Goal: Check status: Check status

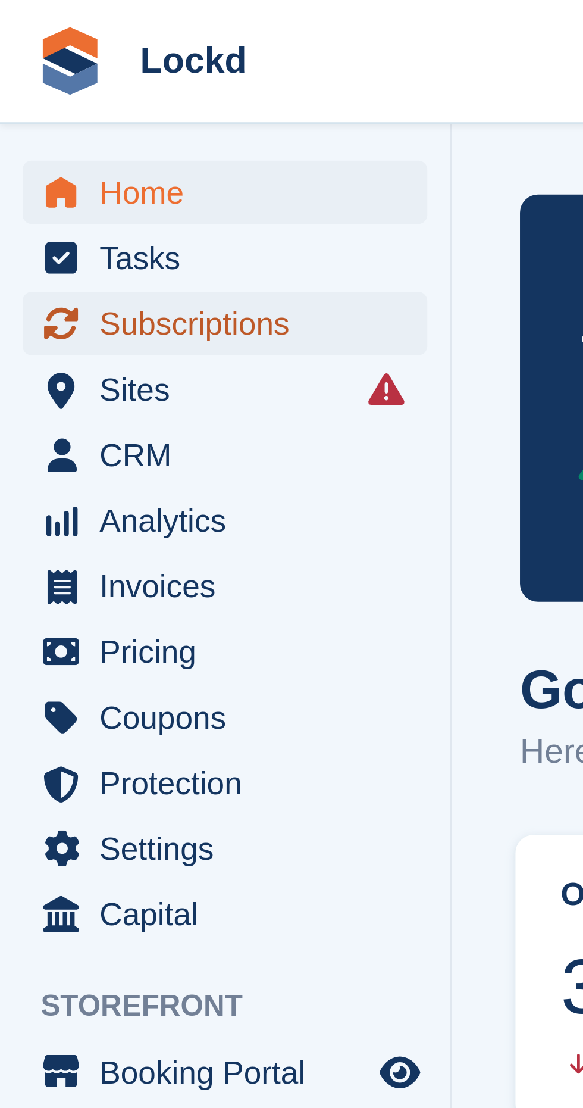
click at [60, 88] on span "Subscriptions" at bounding box center [61, 85] width 71 height 17
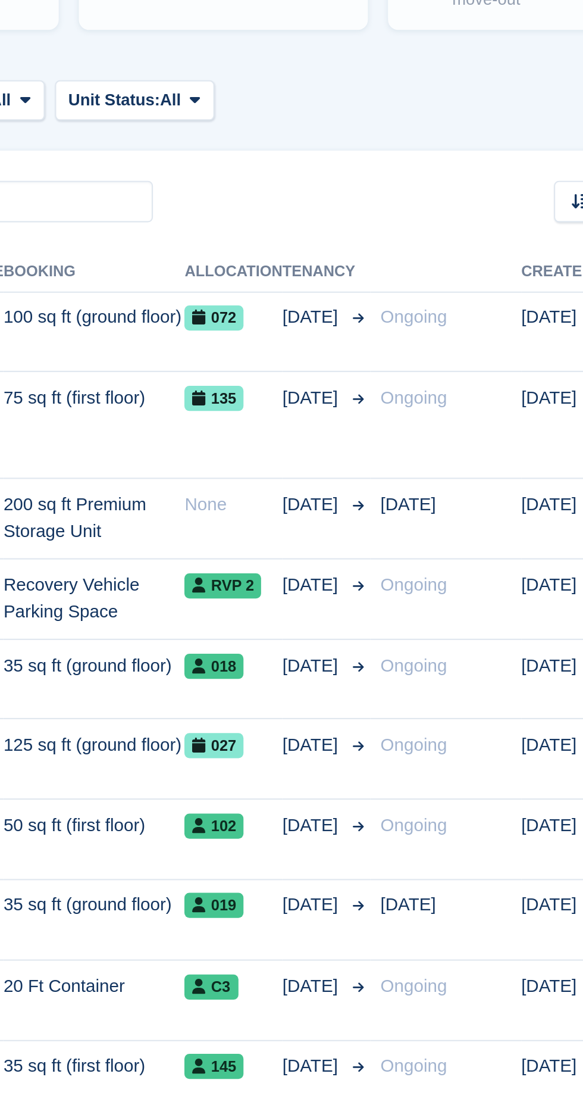
click at [457, 475] on span "Ongoing" at bounding box center [442, 476] width 32 height 10
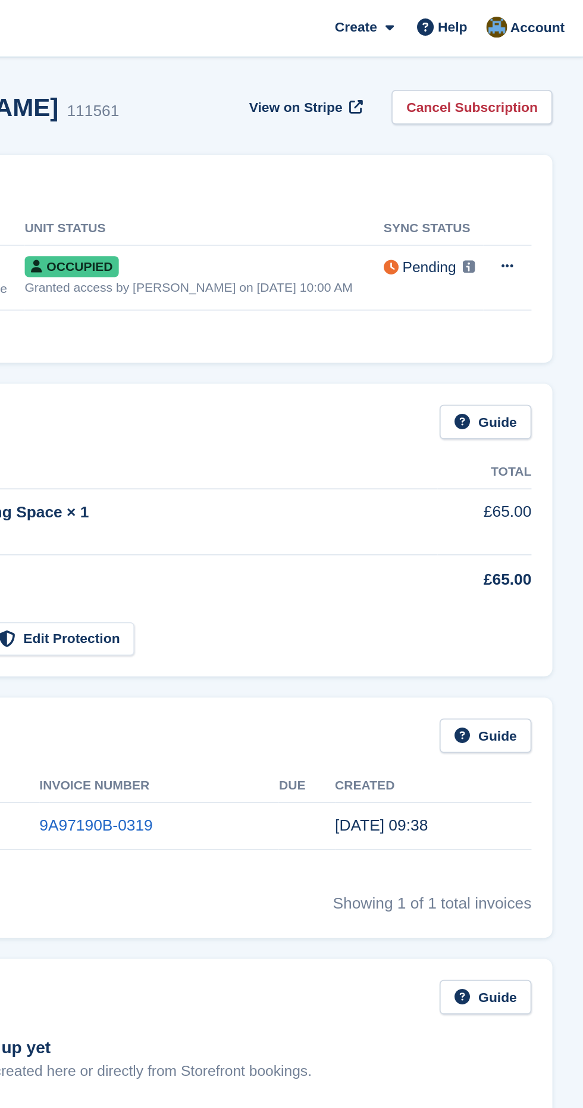
click at [491, 155] on div "Pending" at bounding box center [495, 152] width 30 height 12
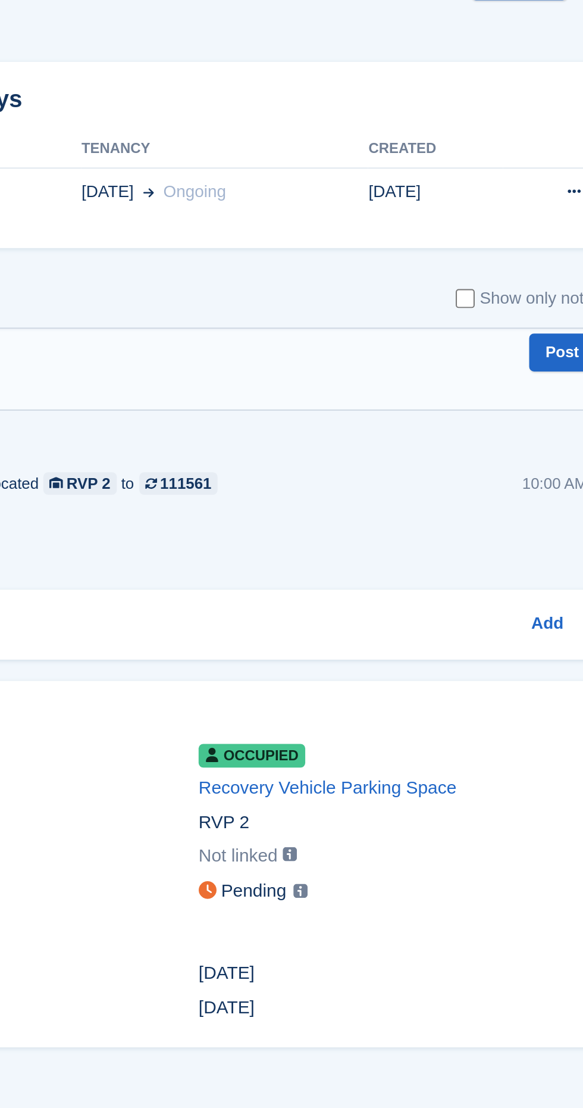
click at [399, 518] on img at bounding box center [402, 517] width 7 height 7
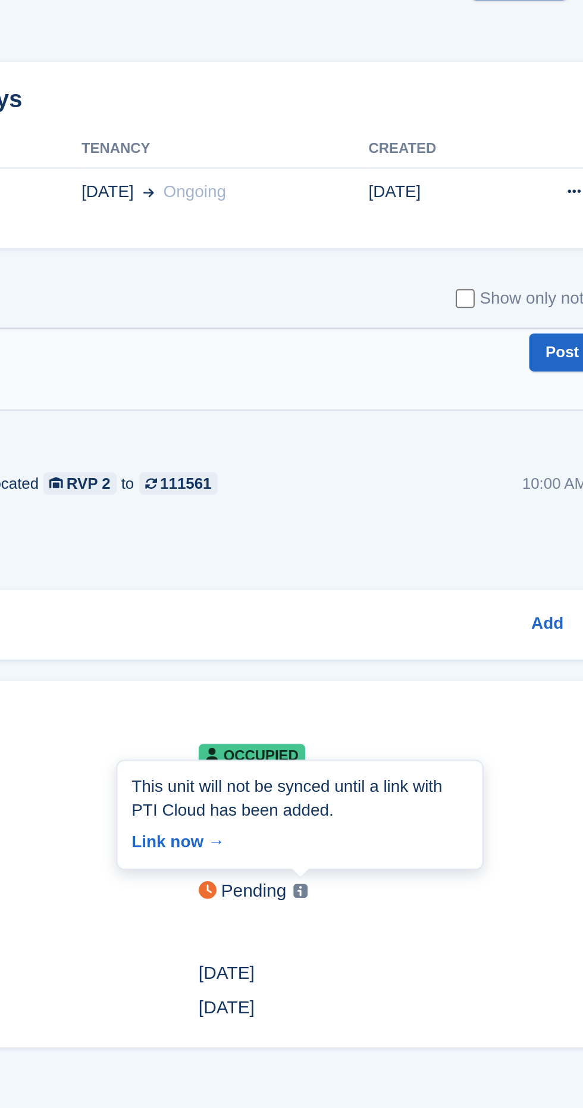
click at [332, 494] on link "Link now →" at bounding box center [401, 491] width 169 height 17
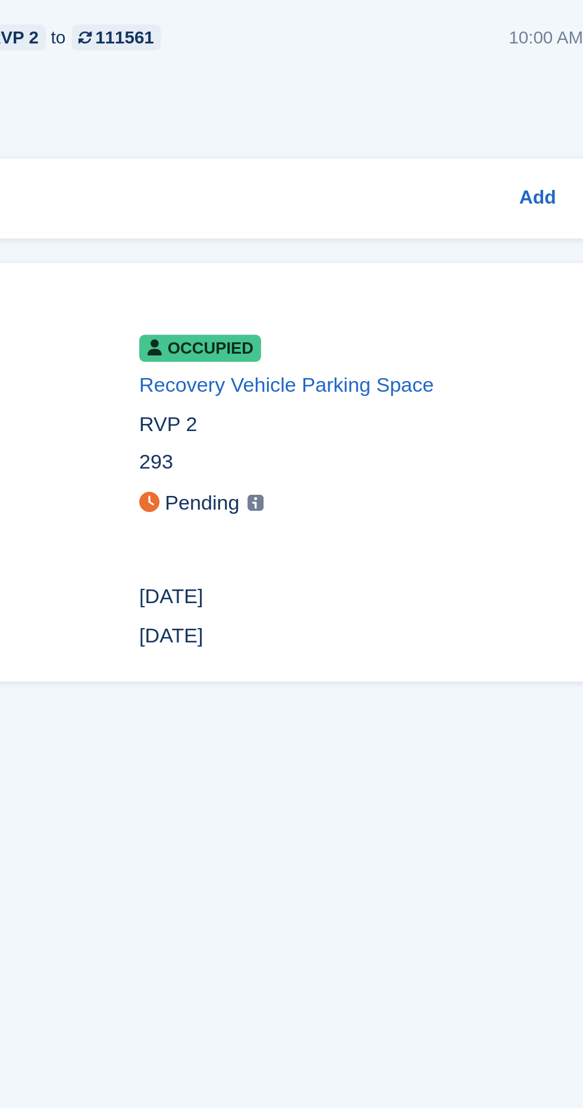
click at [376, 513] on div "Pending" at bounding box center [378, 518] width 33 height 14
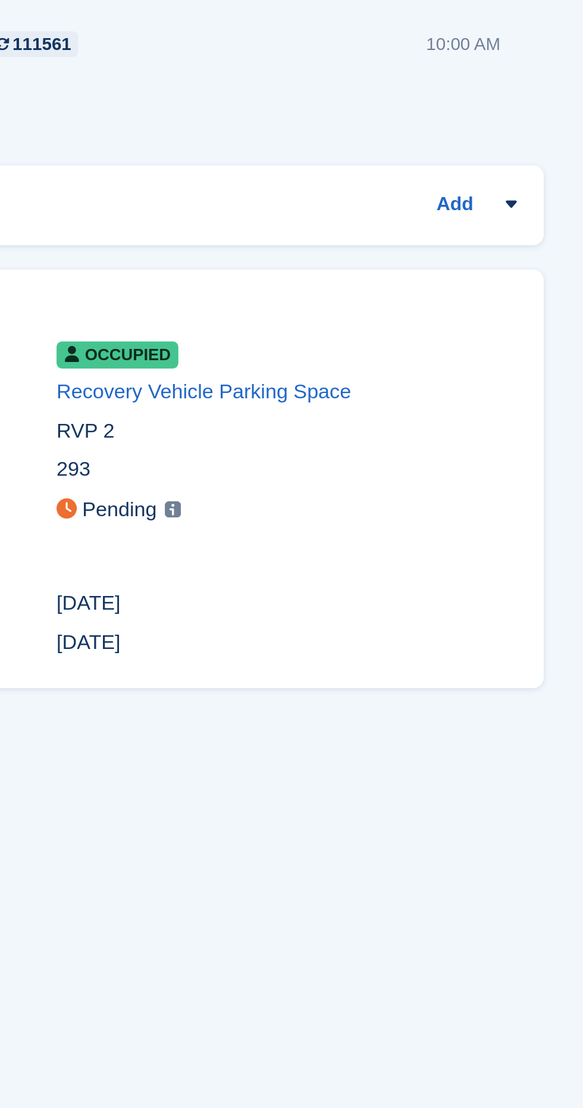
scroll to position [2, 0]
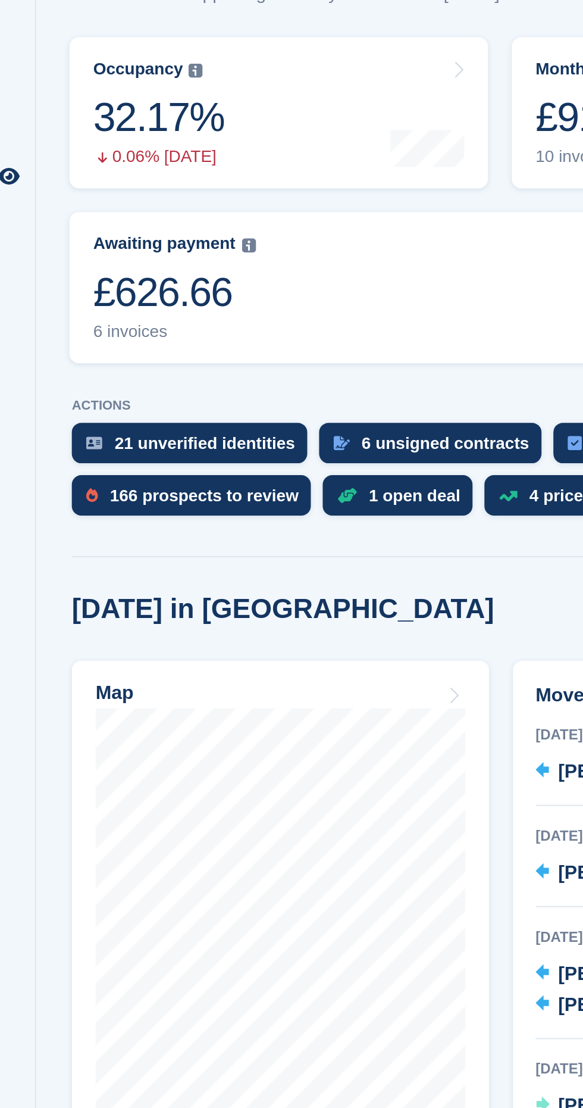
scroll to position [7, 0]
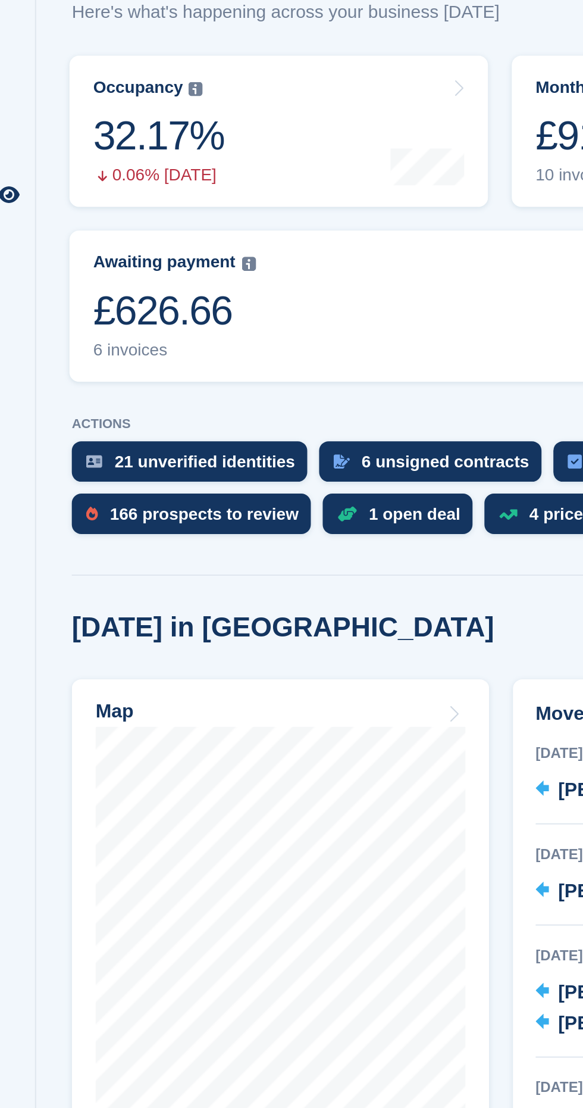
click at [50, 83] on span "Subscriptions" at bounding box center [61, 85] width 71 height 17
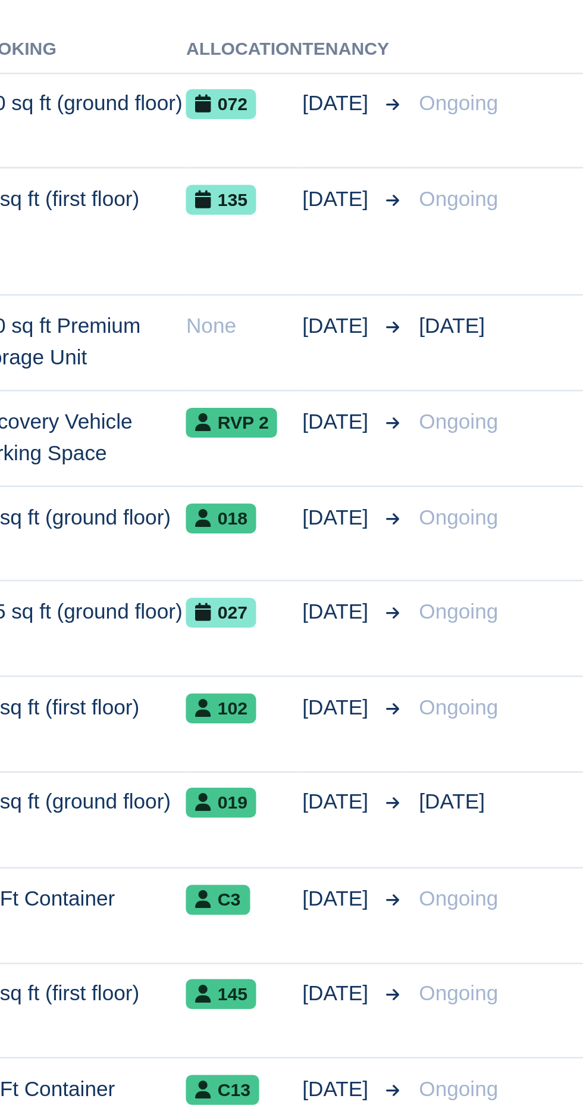
click at [456, 466] on span "Ongoing" at bounding box center [442, 464] width 32 height 10
